Goal: Use online tool/utility: Utilize a website feature to perform a specific function

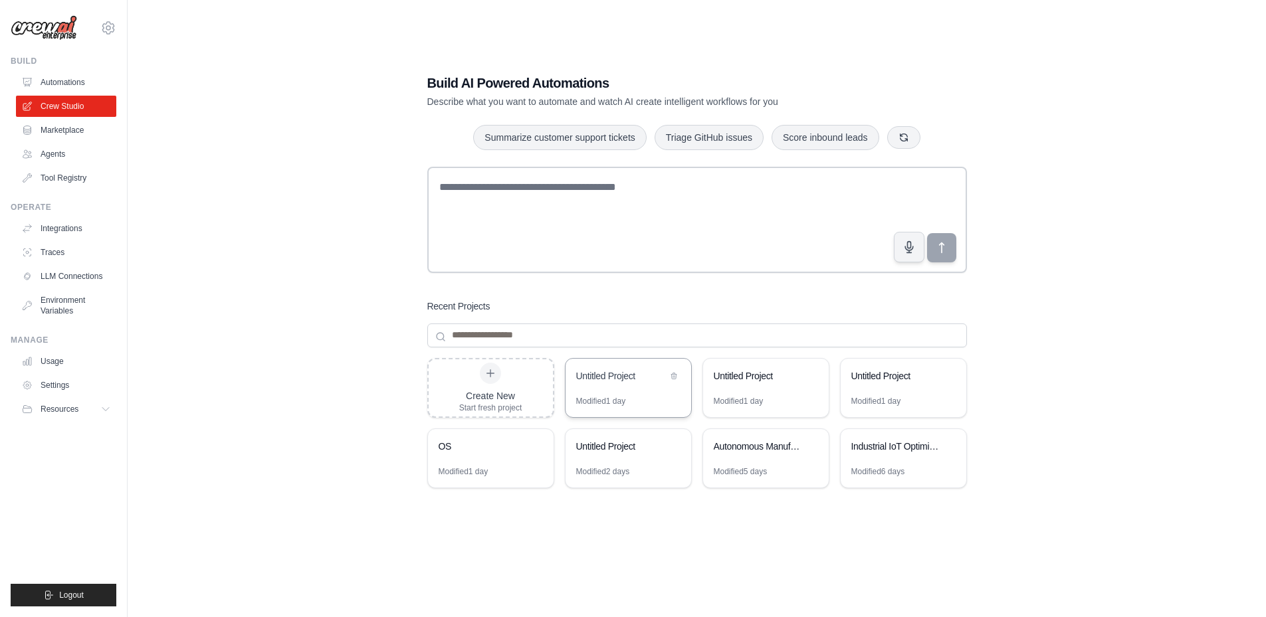
click at [611, 391] on div "Untitled Project" at bounding box center [629, 377] width 126 height 37
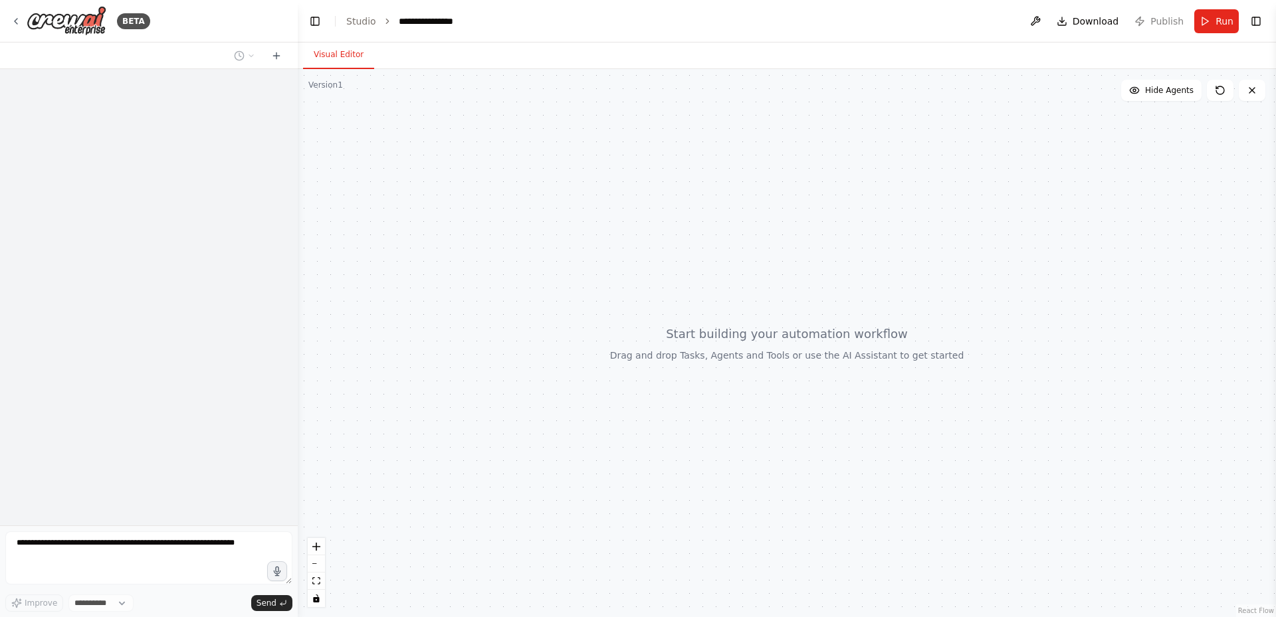
select select "****"
